Goal: Contribute content

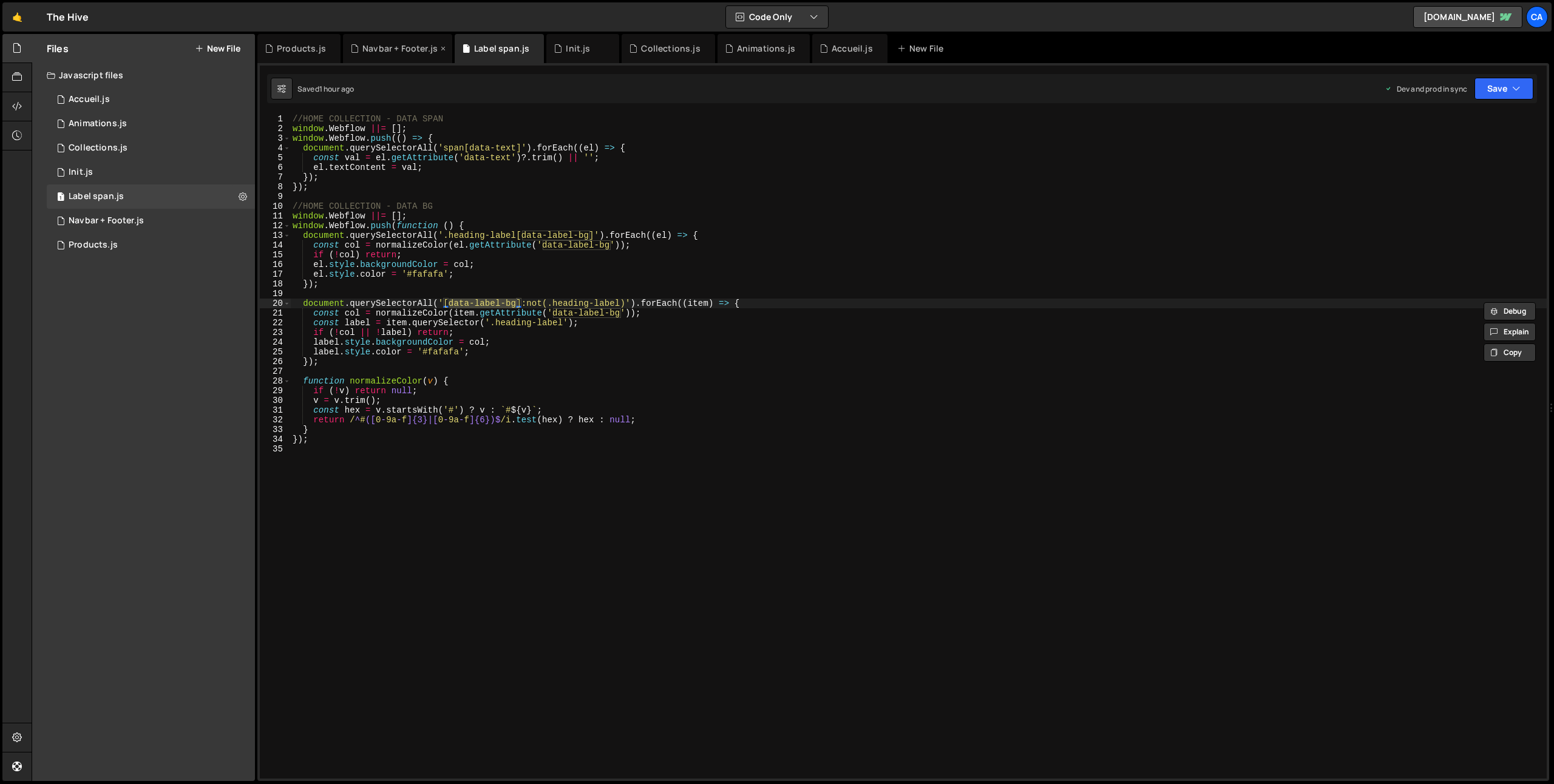
click at [370, 44] on div "Navbar + Footer.js" at bounding box center [399, 48] width 75 height 12
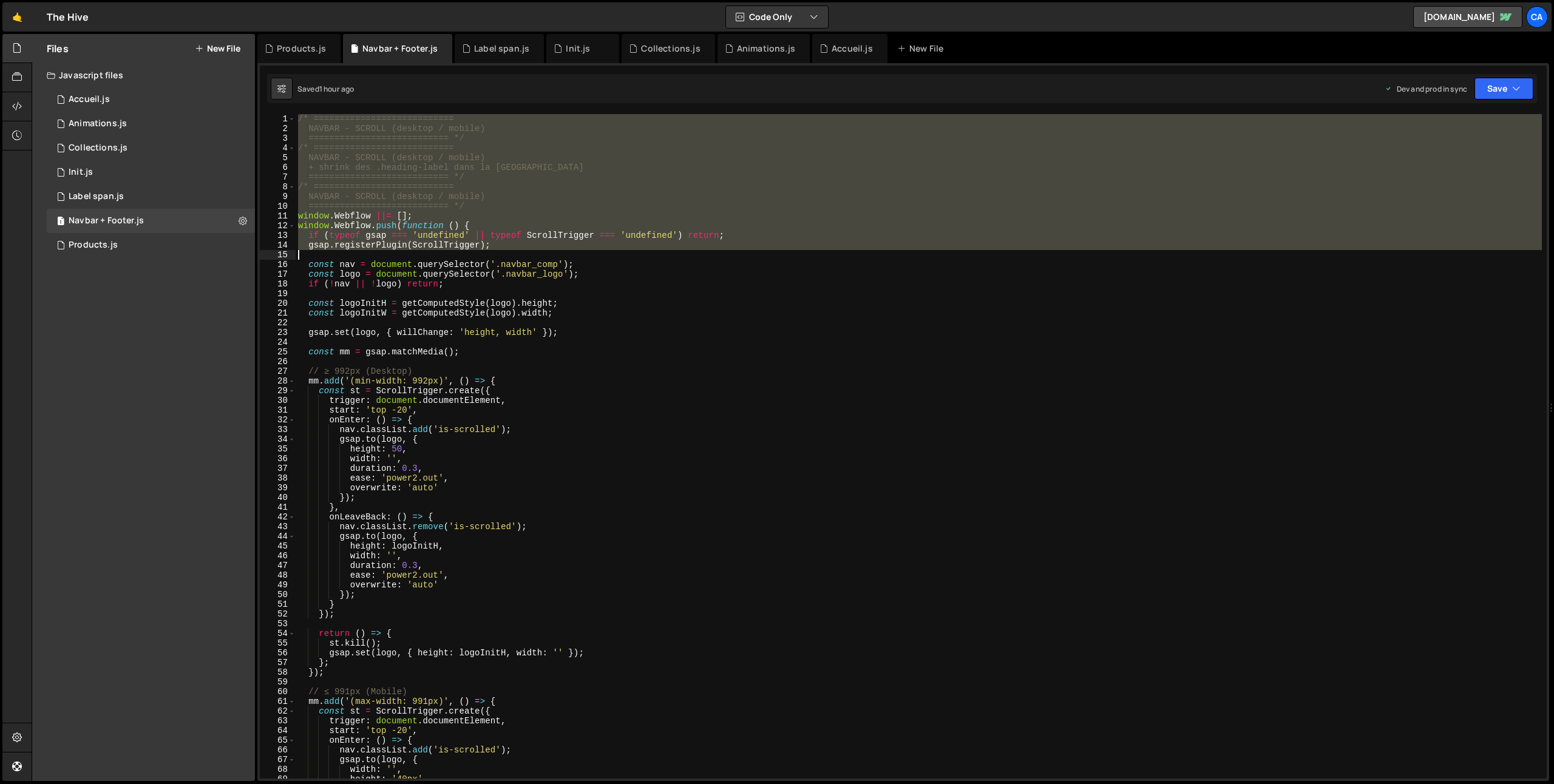
drag, startPoint x: 297, startPoint y: 118, endPoint x: 430, endPoint y: 258, distance: 193.1
click at [430, 258] on div "/* =========================== NAVBAR - SCROLL (desktop / mobile) =============…" at bounding box center [919, 455] width 1247 height 684
click at [321, 137] on div "/* =========================== NAVBAR - SCROLL (desktop / mobile) =============…" at bounding box center [919, 446] width 1247 height 665
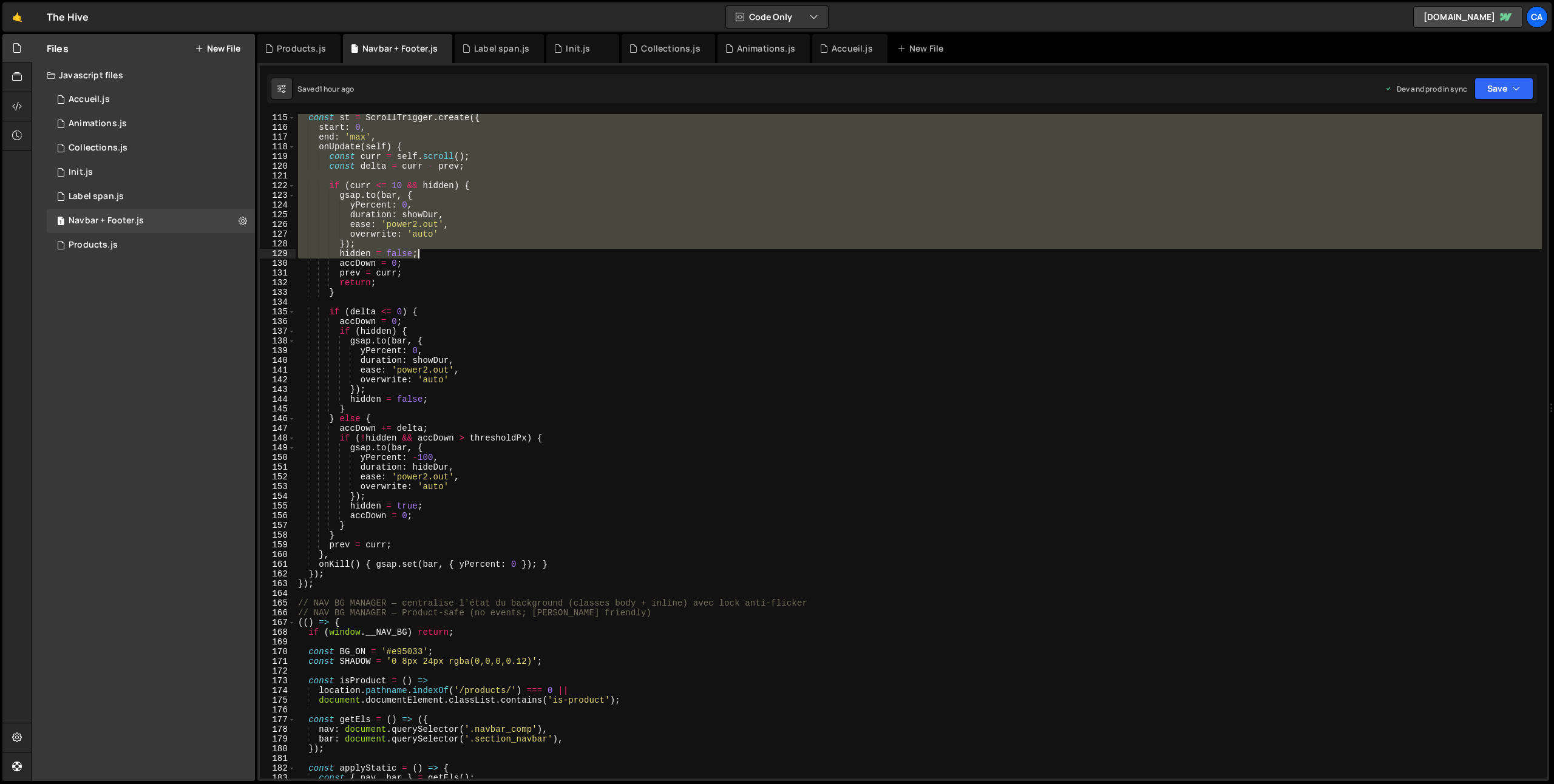
scroll to position [1153, 0]
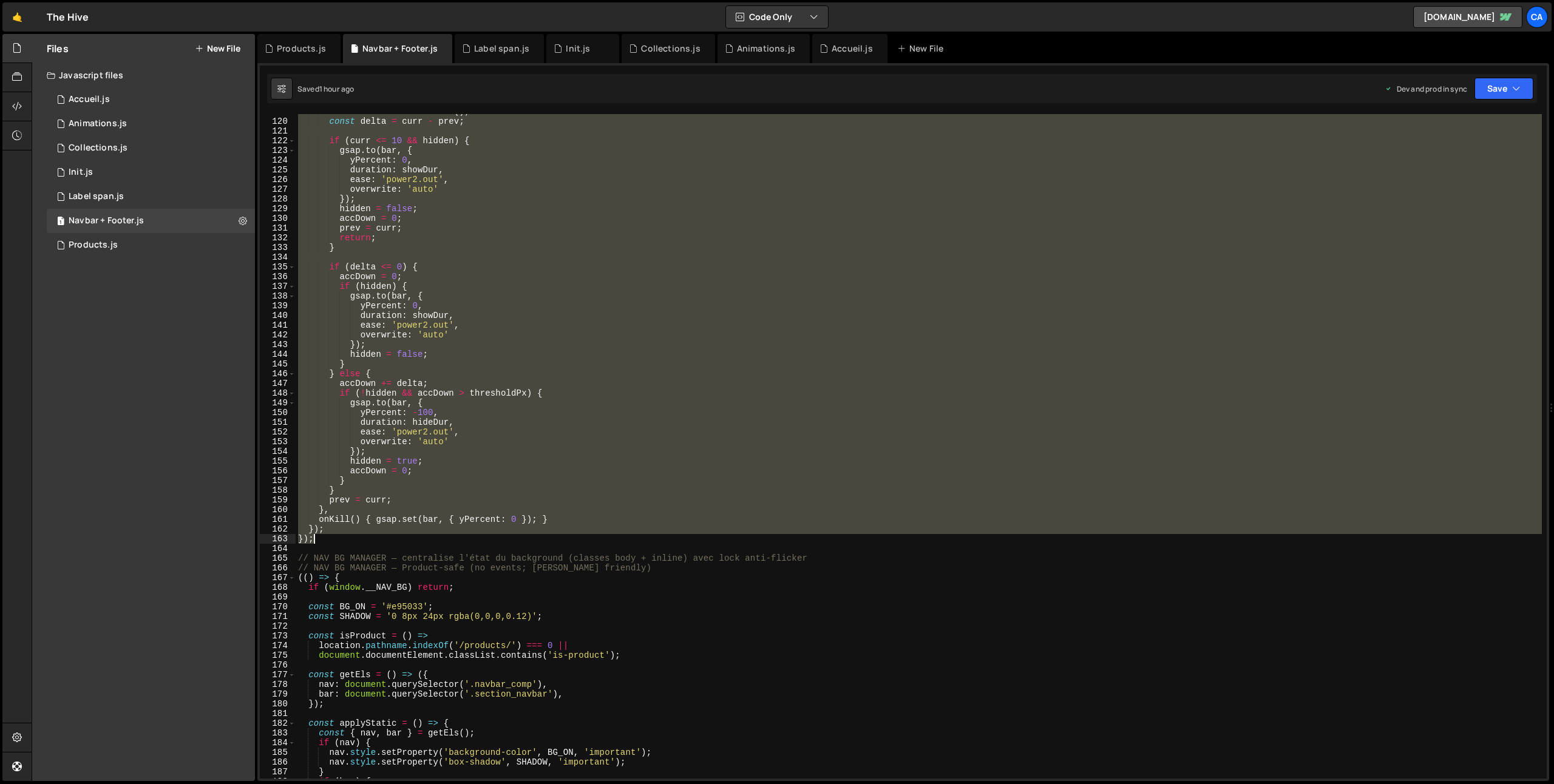
drag, startPoint x: 295, startPoint y: 116, endPoint x: 354, endPoint y: 541, distance: 429.1
click at [354, 541] on div "const curr = self . scroll ( ) ; const delta = curr - prev ; if ( curr <= 10 &&…" at bounding box center [919, 448] width 1247 height 684
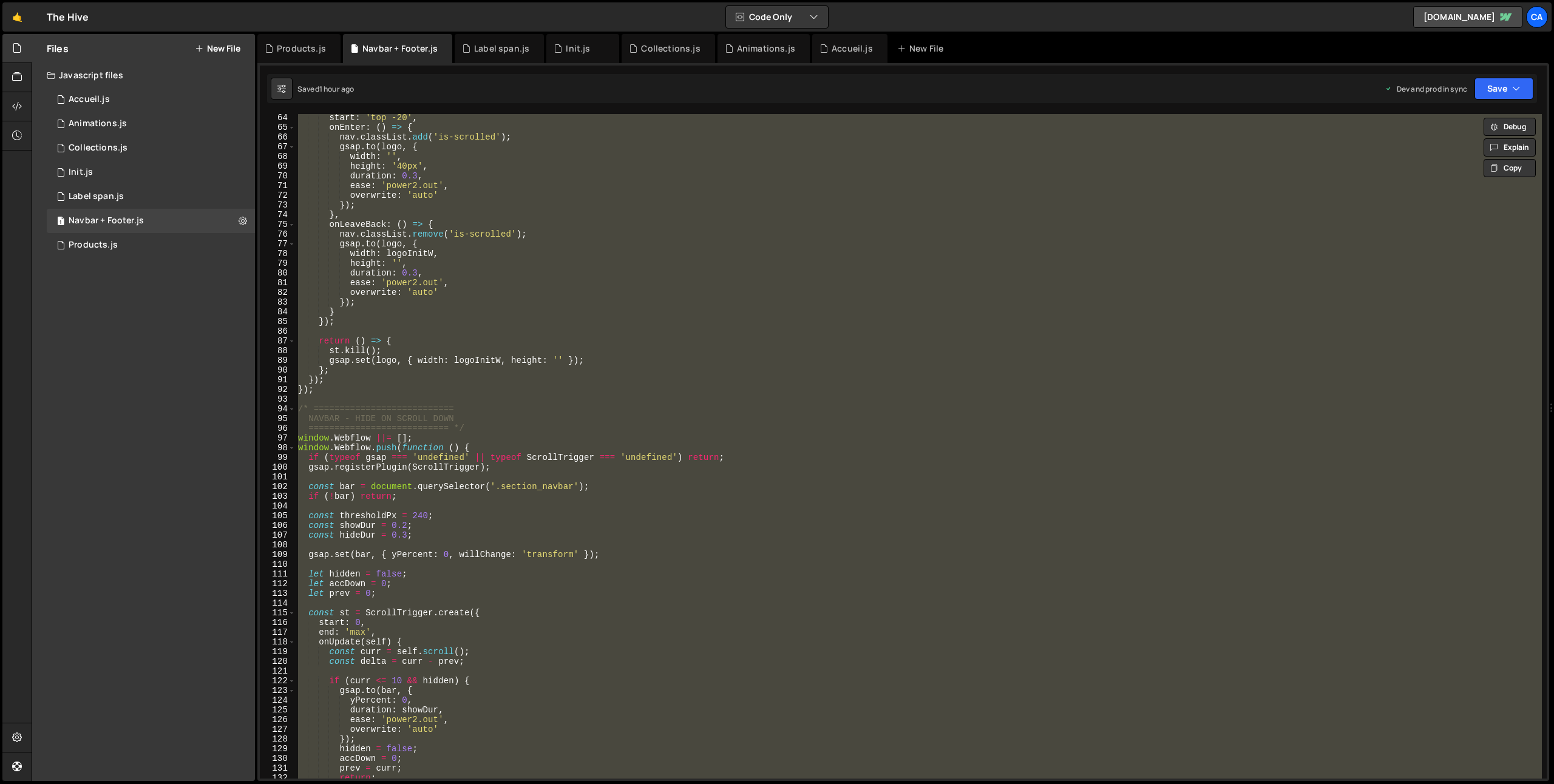
scroll to position [613, 0]
click at [422, 436] on div "start : 'top -20' , onEnter : ( ) => { nav . classList . add ( 'is-scrolled' ) …" at bounding box center [919, 446] width 1247 height 665
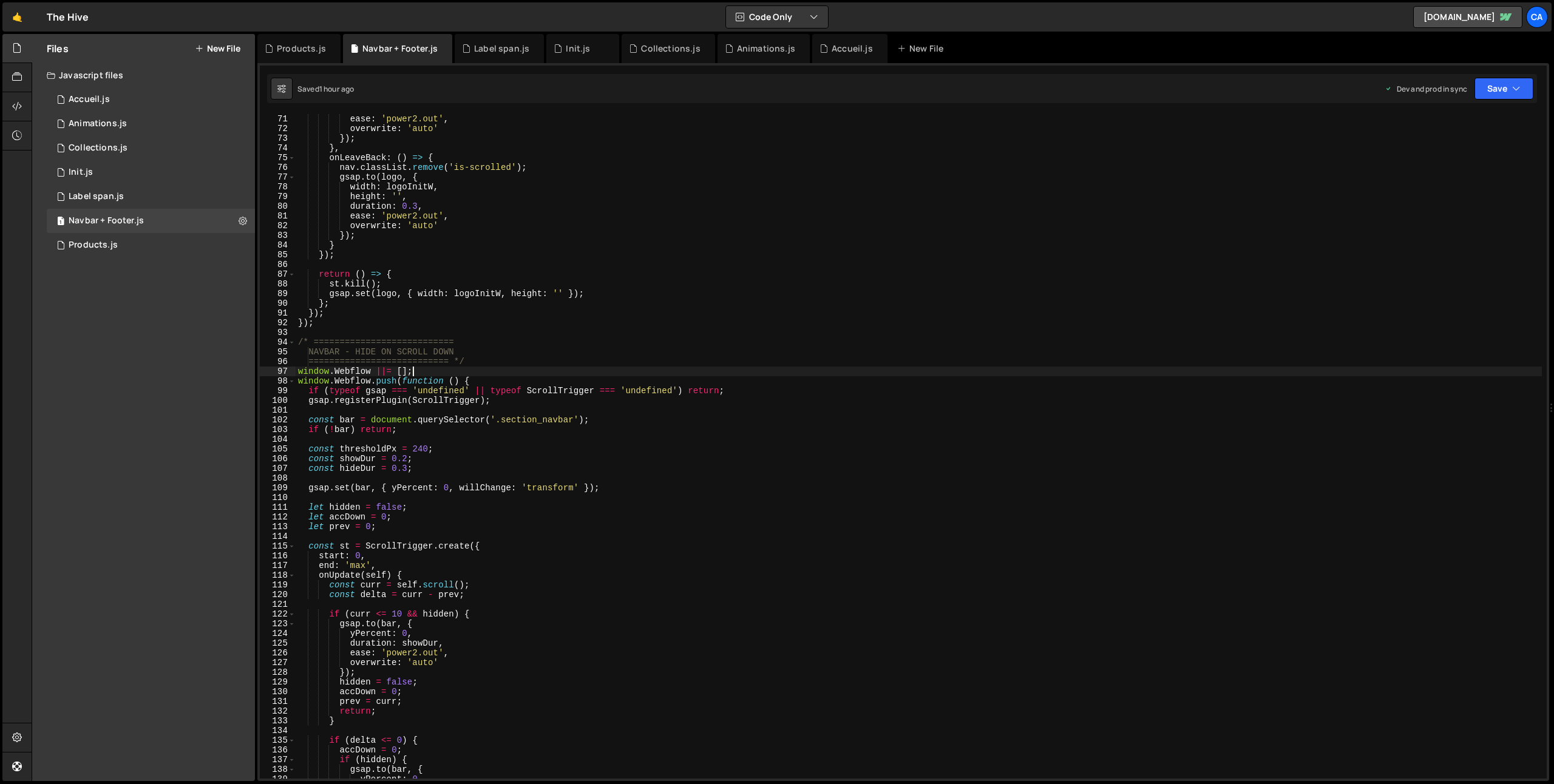
scroll to position [1046, 0]
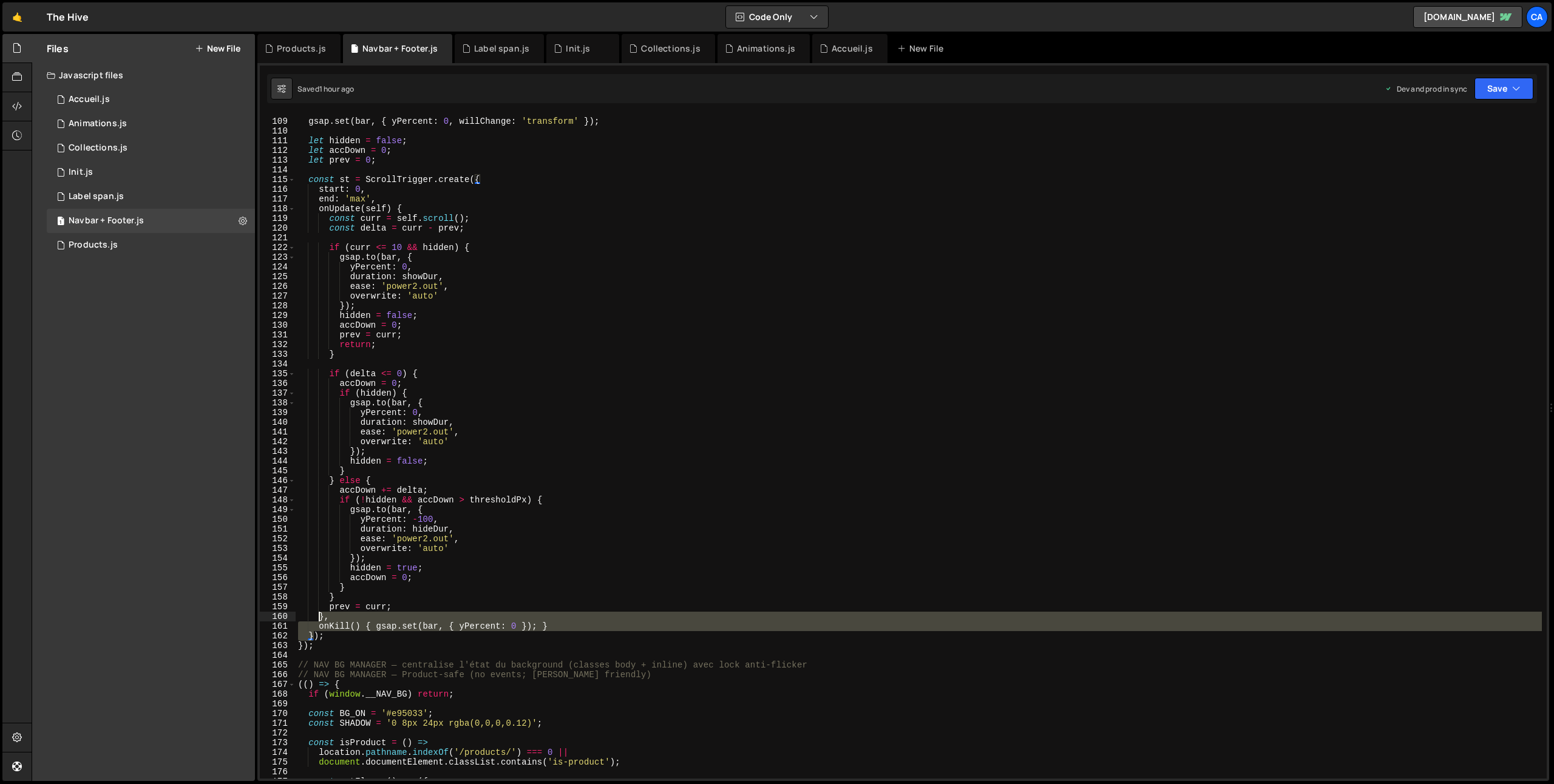
drag, startPoint x: 315, startPoint y: 641, endPoint x: 322, endPoint y: 632, distance: 11.4
click at [321, 593] on div "gsap . set ( bar , { yPercent : 0 , willChange : 'transform' }) ; let hidden = …" at bounding box center [919, 448] width 1247 height 684
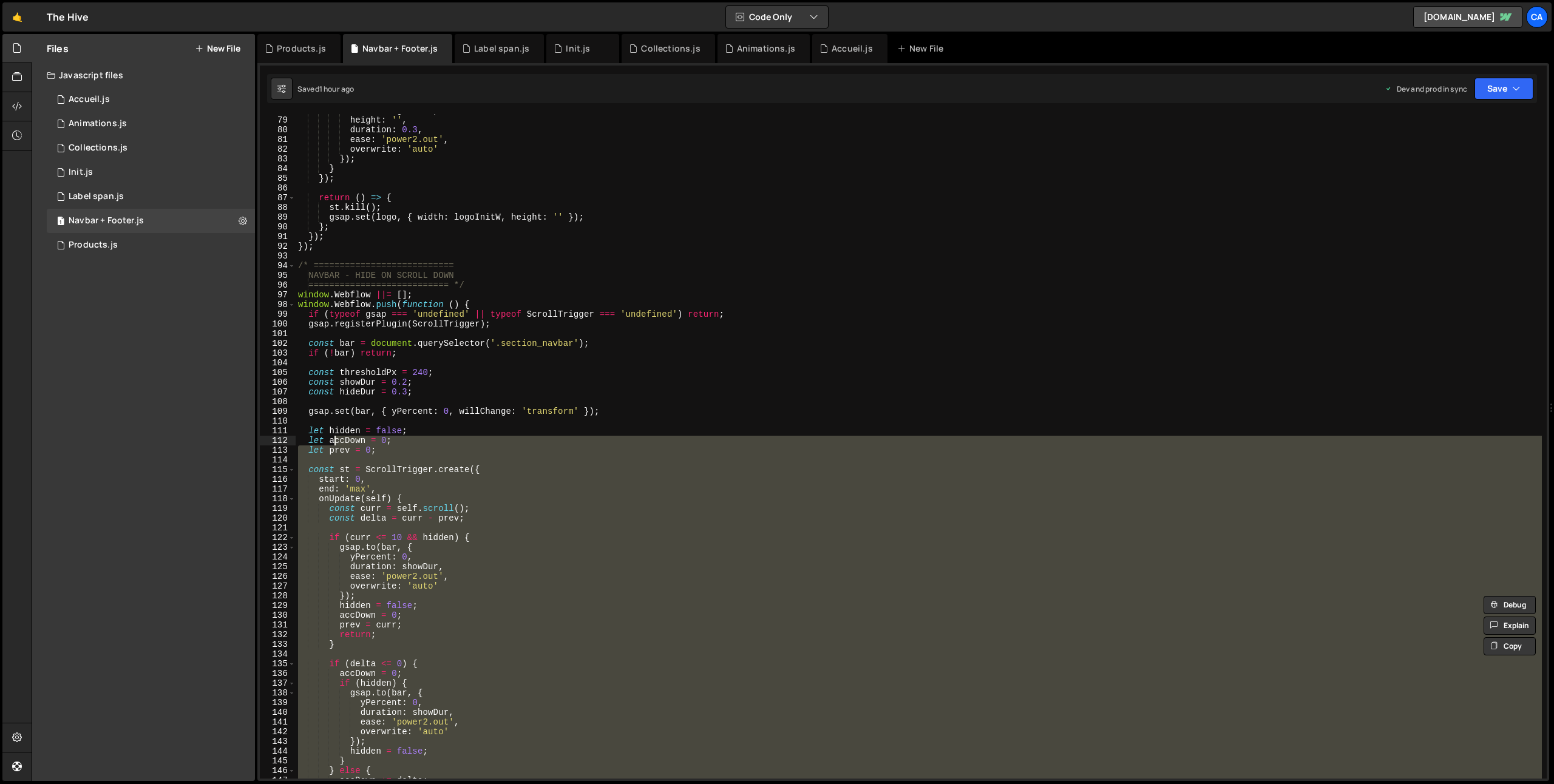
scroll to position [756, 0]
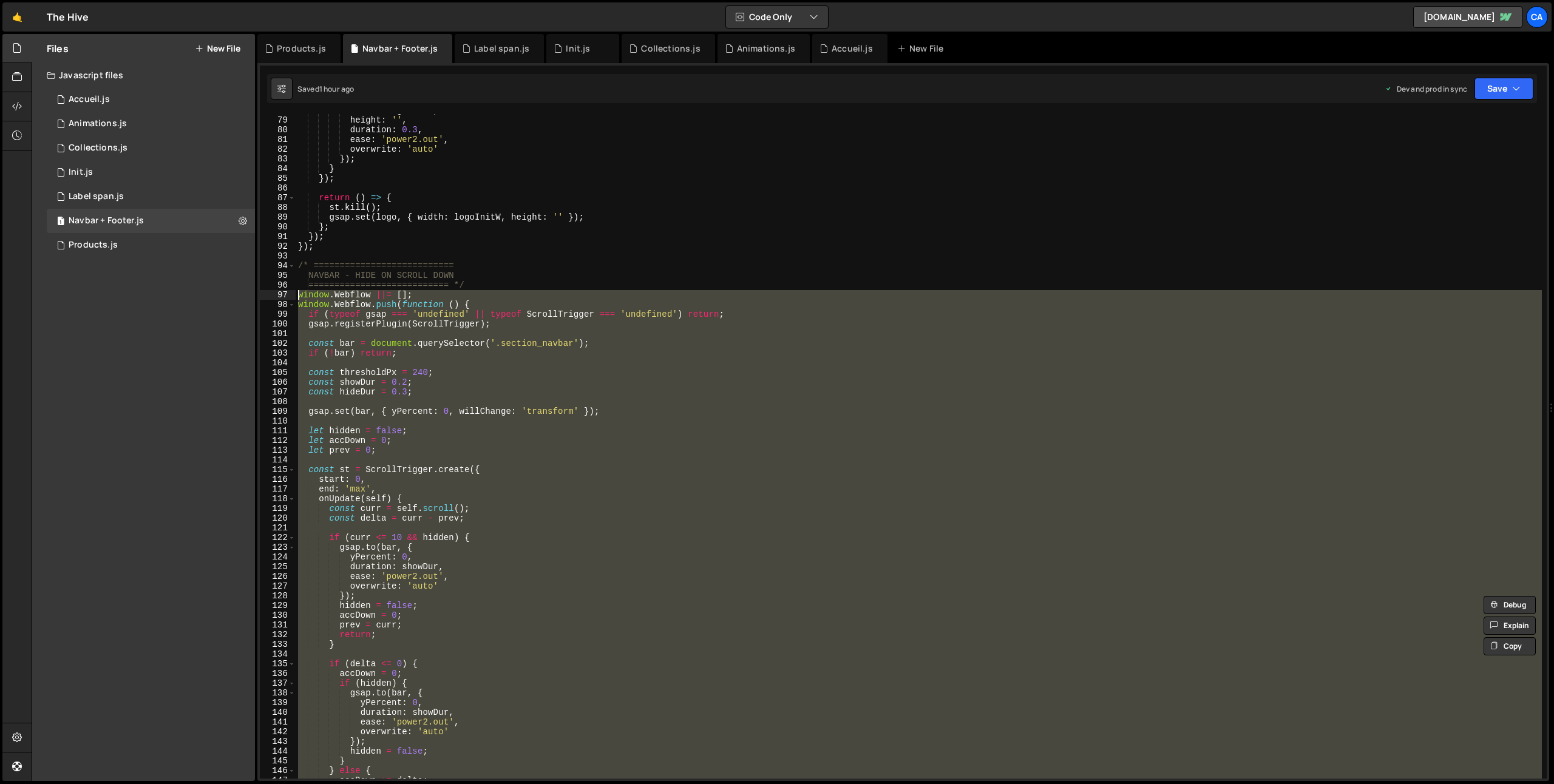
drag, startPoint x: 321, startPoint y: 648, endPoint x: 277, endPoint y: 295, distance: 355.7
click at [277, 295] on div "} prev = curr; 78 79 80 81 82 83 84 85 86 87 88 89 90 91 92 93 94 95 96 97 98 9…" at bounding box center [904, 446] width 1287 height 665
type textarea "window.Webflow ||= []; window.Webflow.push(function () {"
paste textarea
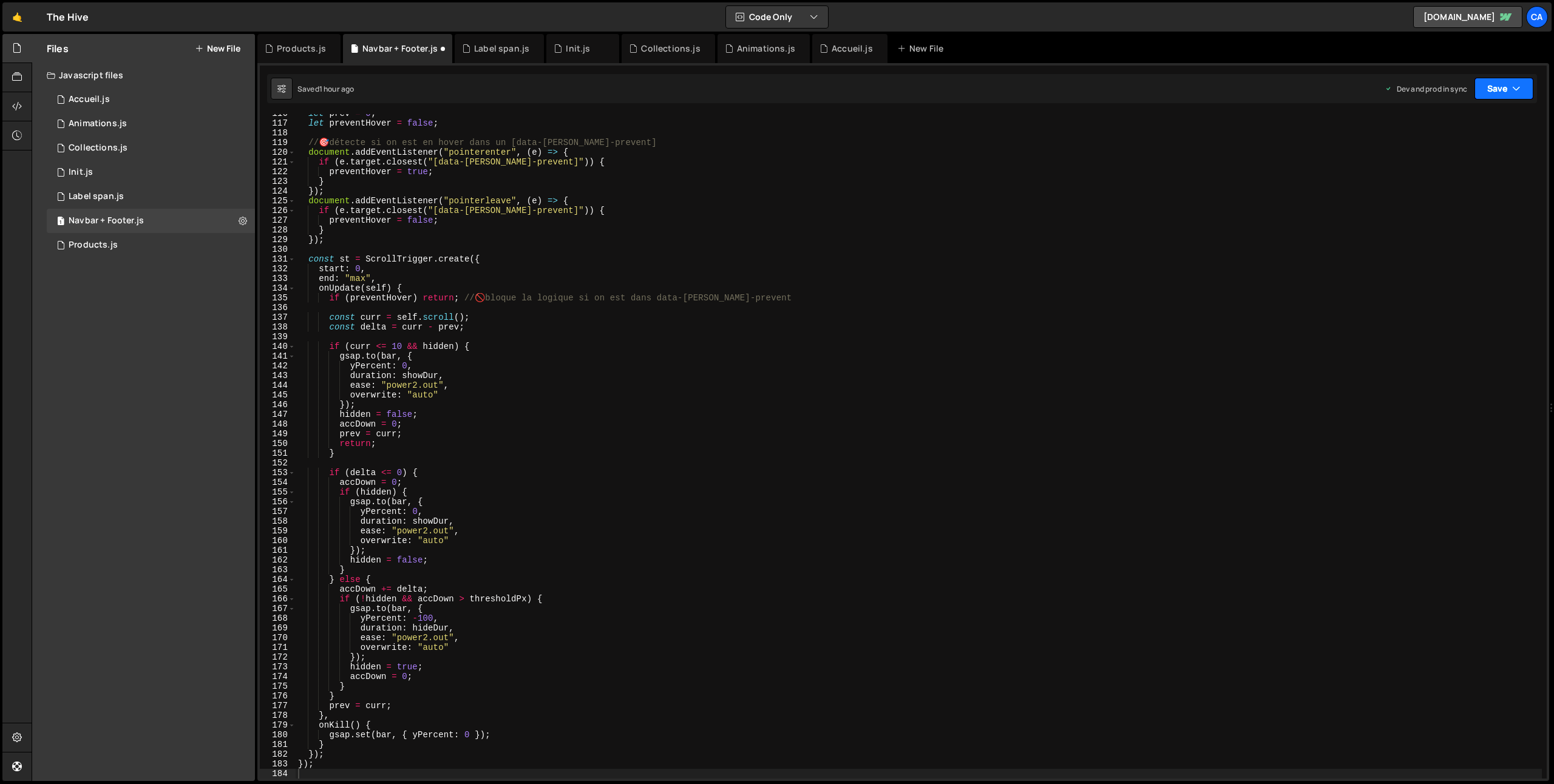
click at [1475, 81] on button "Save" at bounding box center [1505, 89] width 59 height 22
click at [1454, 160] on div "Save to Production S" at bounding box center [1463, 157] width 126 height 12
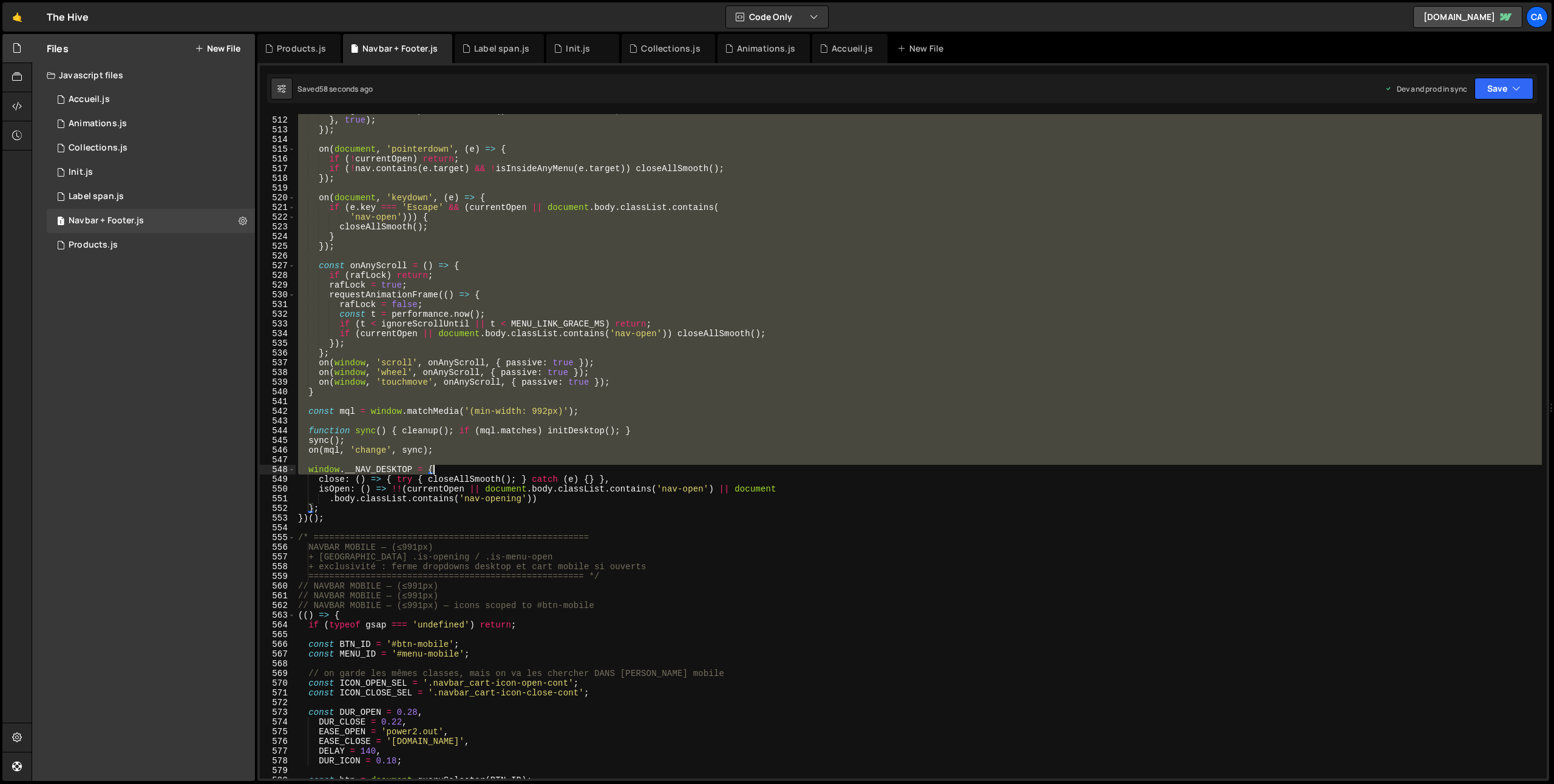
scroll to position [5051, 0]
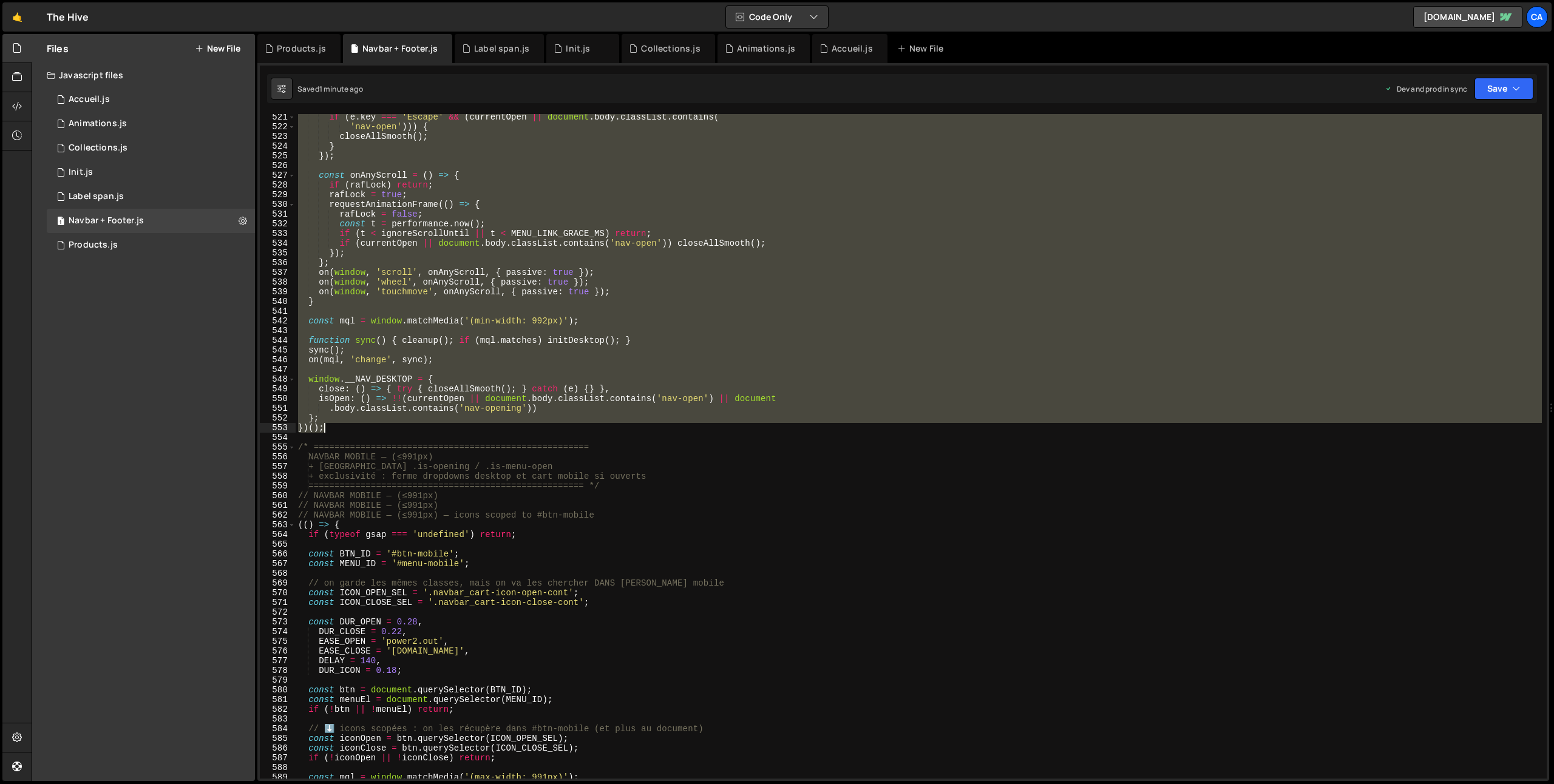
drag, startPoint x: 295, startPoint y: 363, endPoint x: 403, endPoint y: 432, distance: 128.2
click at [403, 432] on div "if ( e . key === 'Escape' && ( currentOpen || document . body . classList . con…" at bounding box center [919, 454] width 1247 height 684
type textarea "}; })();"
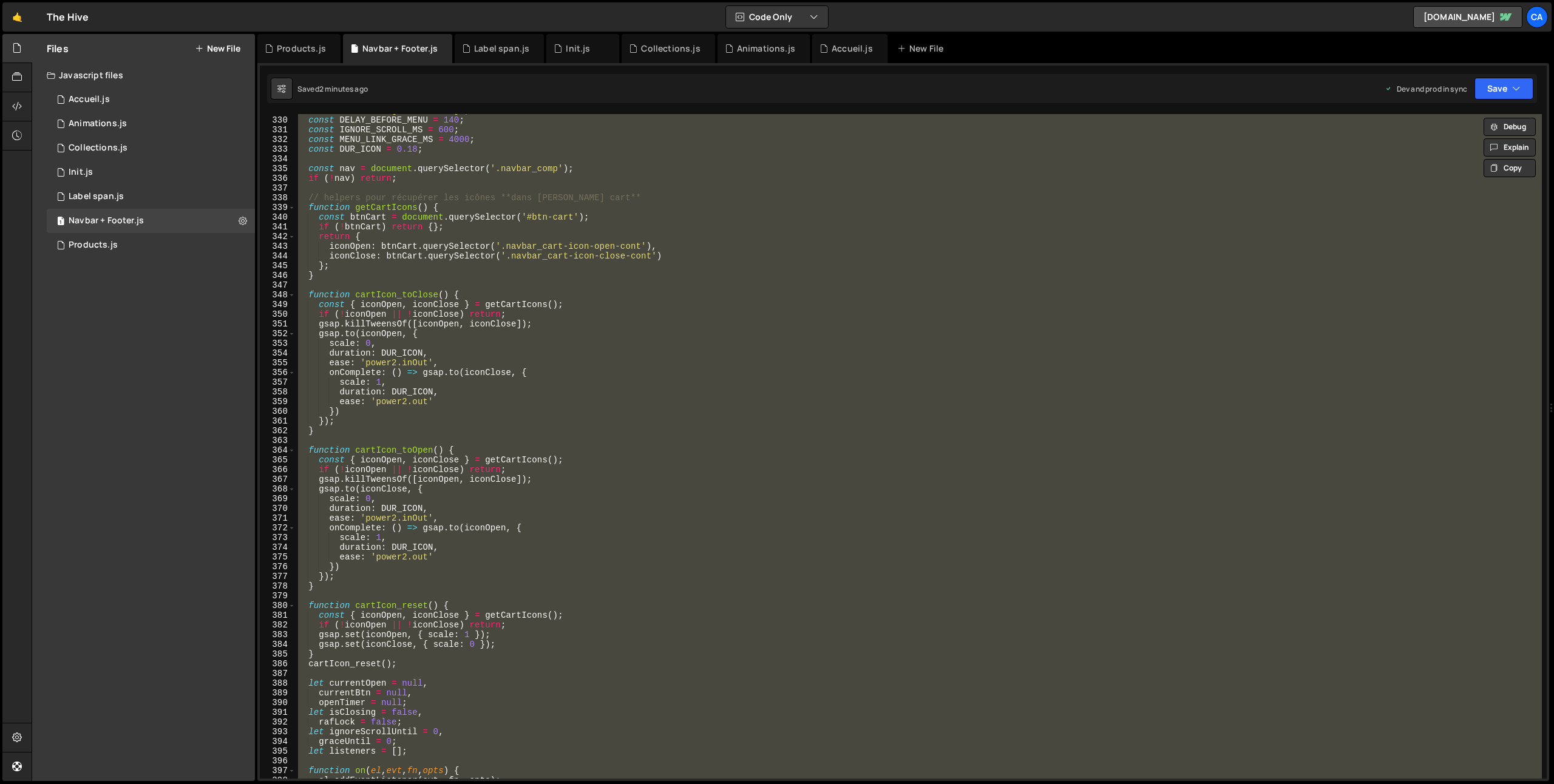
scroll to position [2869, 0]
